Goal: Task Accomplishment & Management: Complete application form

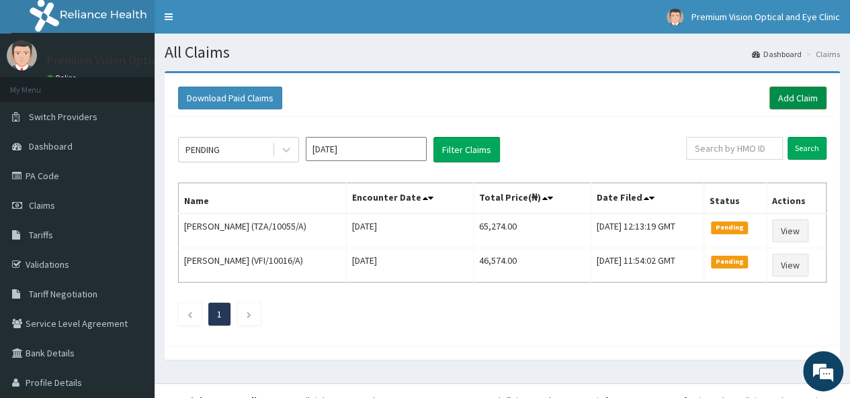
click at [792, 99] on link "Add Claim" at bounding box center [797, 98] width 57 height 23
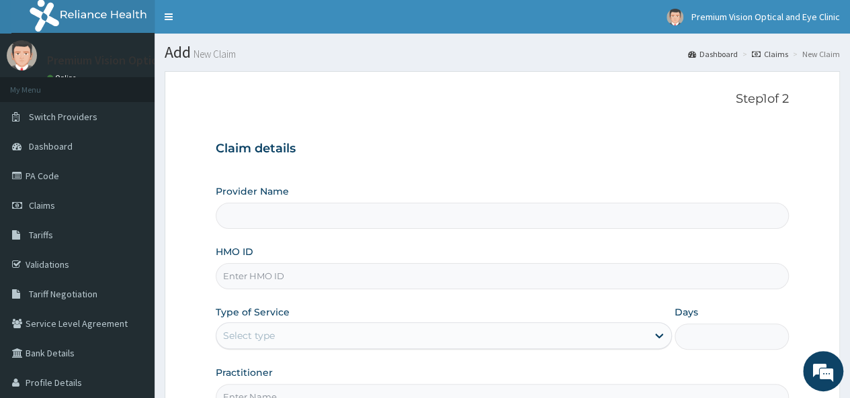
type input "Premium Vision Optical and Eye Clinic- Lekki"
click at [352, 289] on div "Provider Name Premium Vision Optical and Eye Clinic- Lekki HMO ID Type of Servi…" at bounding box center [502, 298] width 573 height 226
click at [345, 284] on input "HMO ID" at bounding box center [502, 276] width 573 height 26
type input "TZA/10055/A"
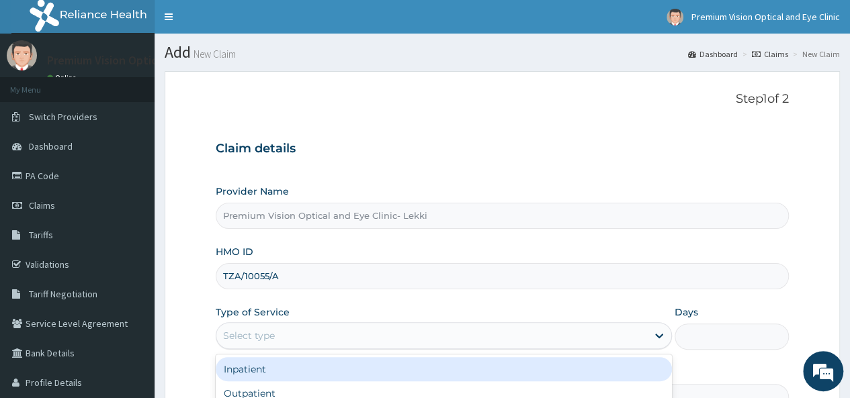
click at [259, 331] on div "Select type" at bounding box center [249, 335] width 52 height 13
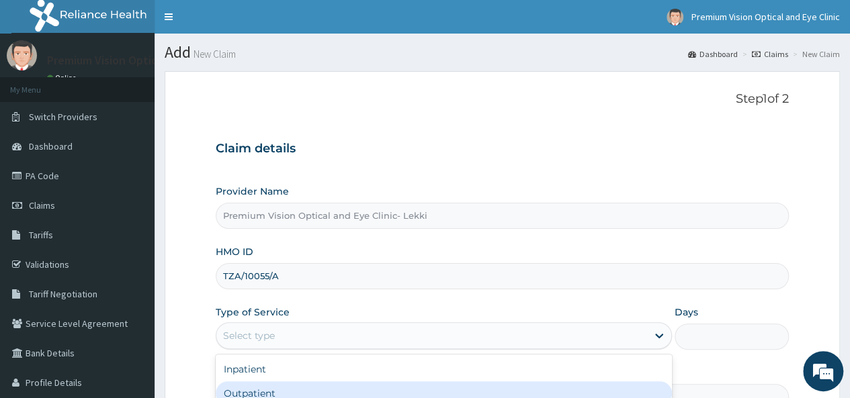
click at [266, 389] on div "Outpatient" at bounding box center [444, 394] width 456 height 24
type input "1"
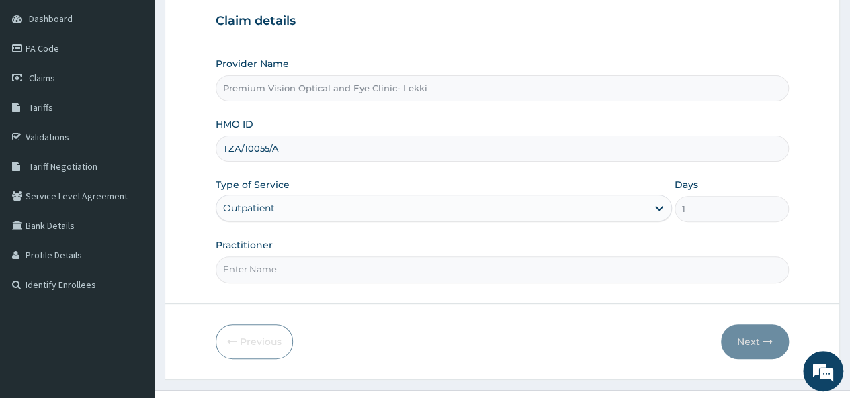
scroll to position [149, 0]
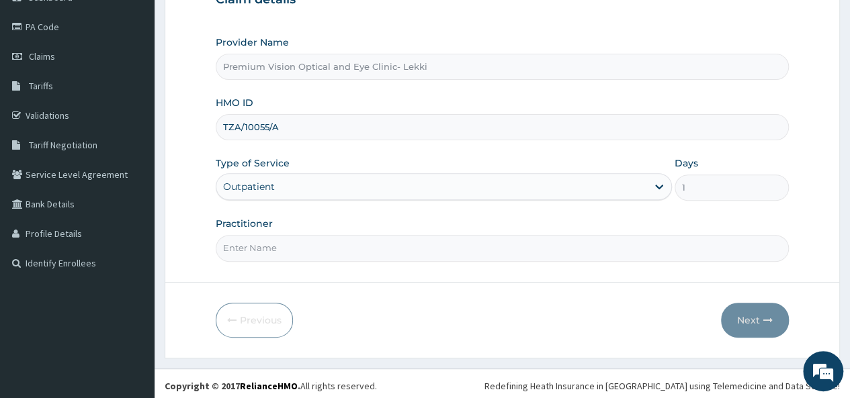
click at [241, 252] on input "Practitioner" at bounding box center [502, 248] width 573 height 26
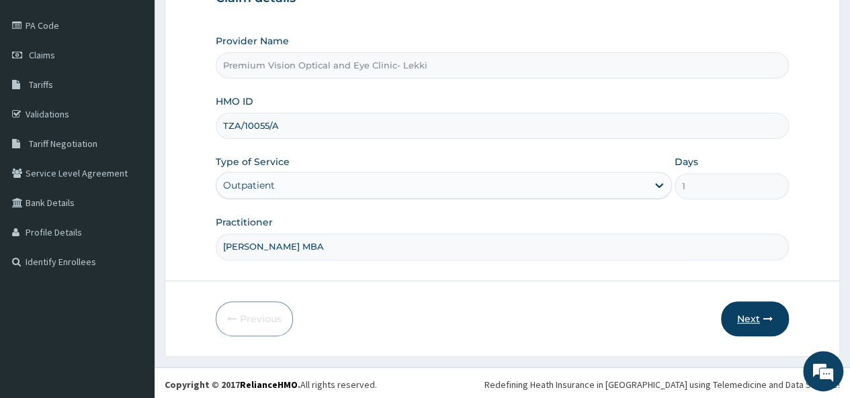
type input "[PERSON_NAME] MBA"
click at [771, 320] on icon "button" at bounding box center [767, 318] width 9 height 9
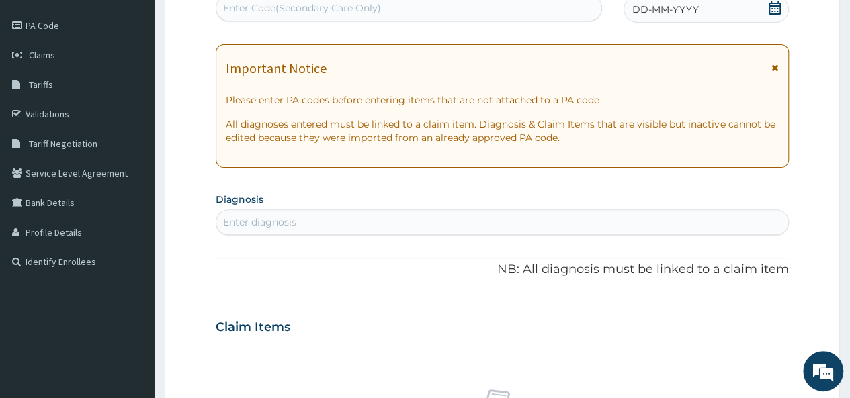
click at [289, 219] on div "Enter diagnosis" at bounding box center [259, 222] width 73 height 13
type input "[MEDICAL_DATA]"
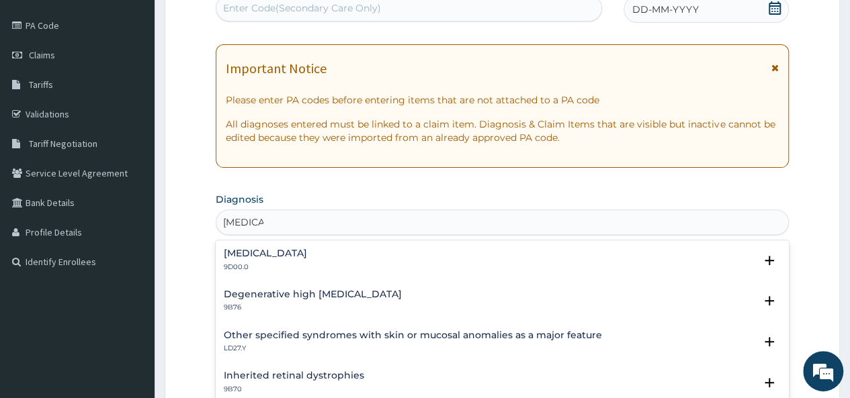
click at [273, 257] on div "[MEDICAL_DATA] 9D00.0" at bounding box center [502, 261] width 557 height 24
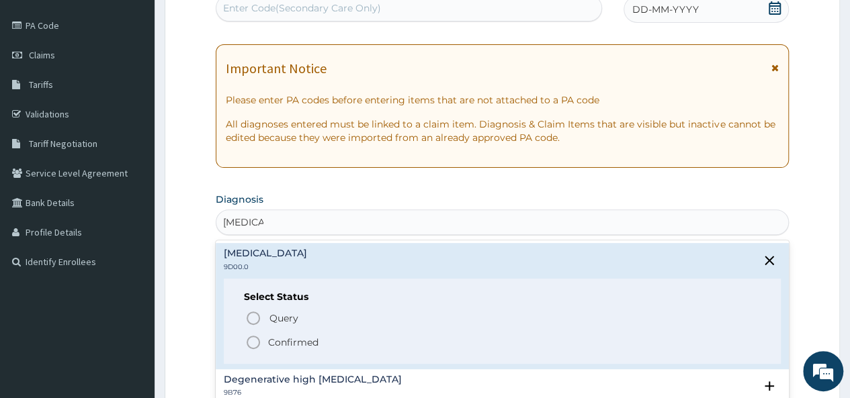
click at [292, 343] on p "Confirmed" at bounding box center [293, 342] width 50 height 13
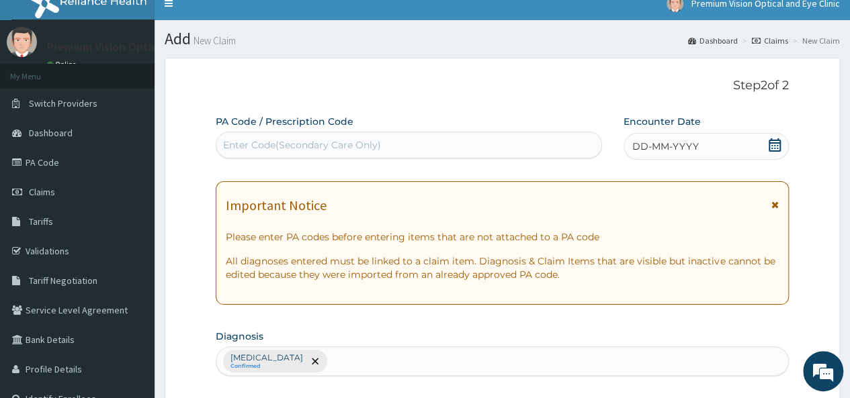
scroll to position [0, 0]
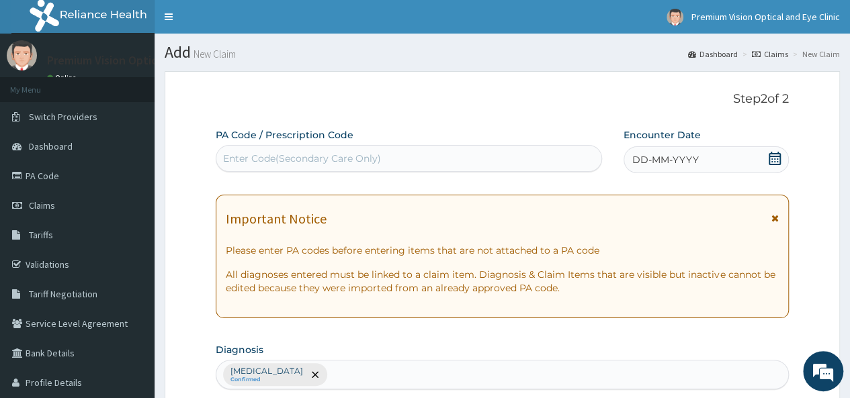
click at [677, 158] on span "DD-MM-YYYY" at bounding box center [665, 159] width 67 height 13
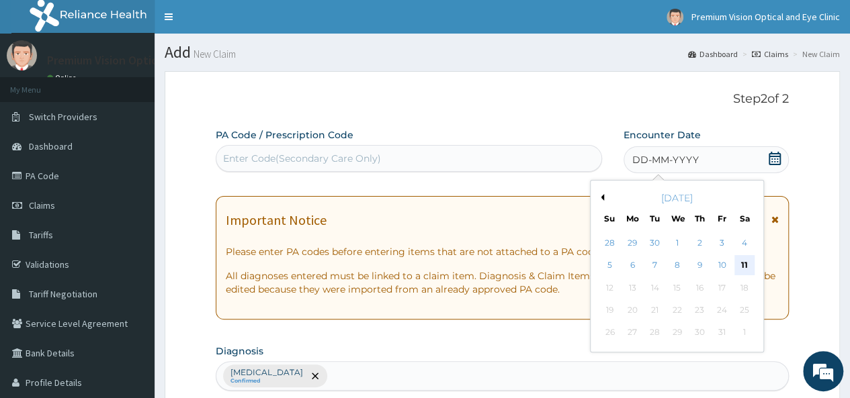
click at [740, 257] on div "11" at bounding box center [744, 266] width 20 height 20
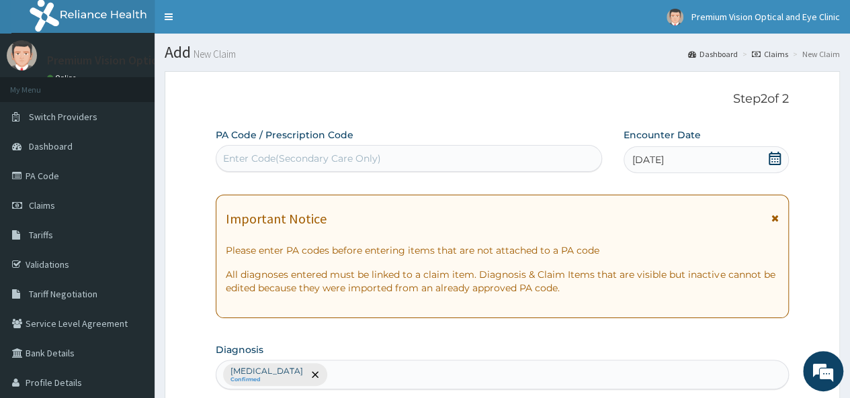
click at [497, 166] on div "Enter Code(Secondary Care Only)" at bounding box center [408, 158] width 384 height 21
paste input "PA/0DDCD2"
type input "PA/0DDCD2"
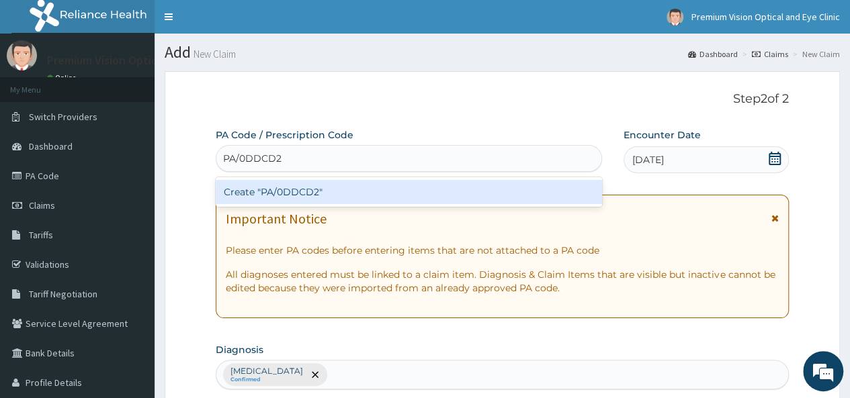
click at [494, 195] on div "Create "PA/0DDCD2"" at bounding box center [409, 192] width 386 height 24
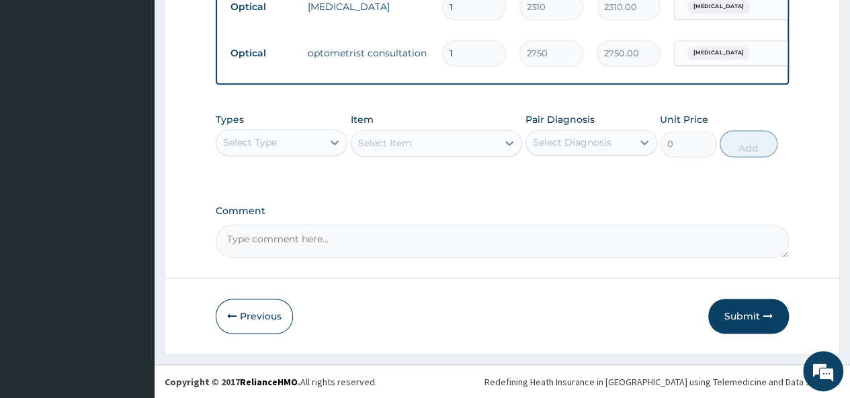
scroll to position [840, 0]
click at [739, 315] on button "Submit" at bounding box center [748, 315] width 81 height 35
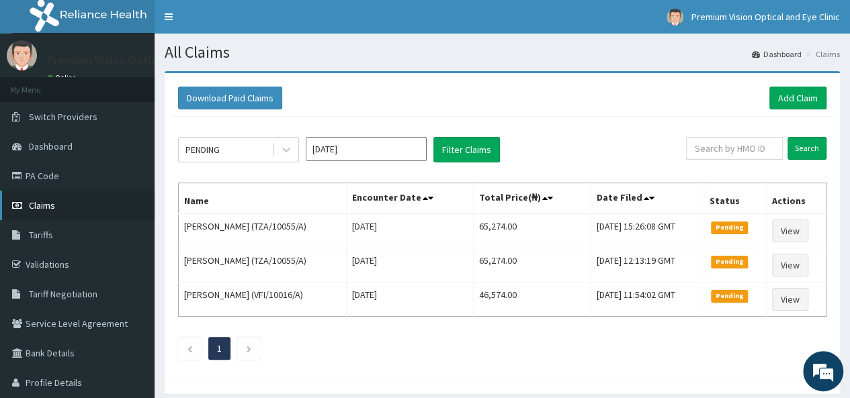
click at [79, 204] on link "Claims" at bounding box center [77, 206] width 155 height 30
